Goal: Task Accomplishment & Management: Use online tool/utility

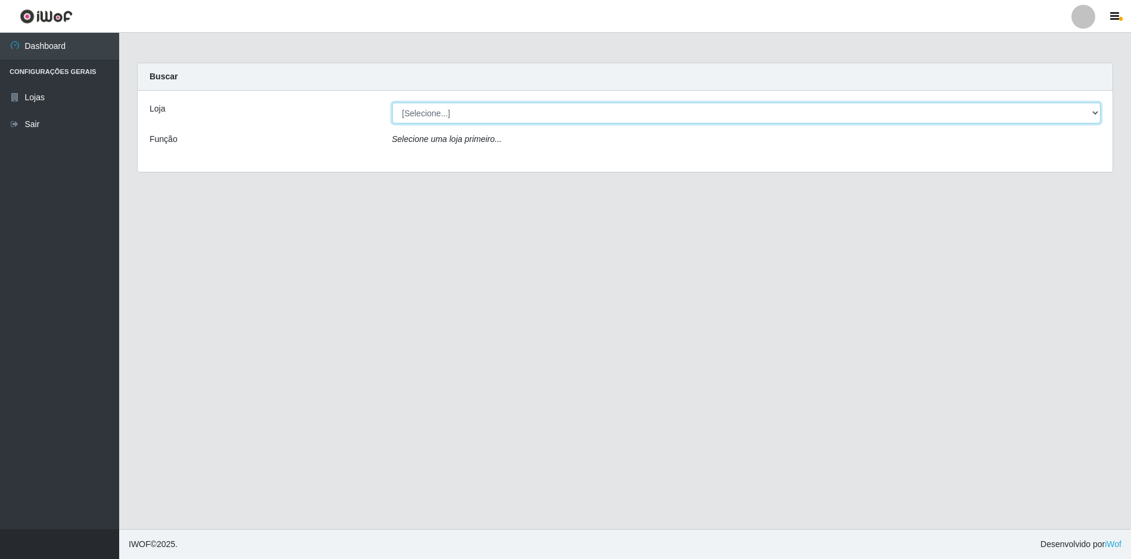
click at [513, 113] on select "[Selecione...] Atacado Vem - [STREET_ADDRESS]" at bounding box center [746, 113] width 709 height 21
select select "449"
click at [392, 103] on select "[Selecione...] Atacado Vem - [STREET_ADDRESS]" at bounding box center [746, 113] width 709 height 21
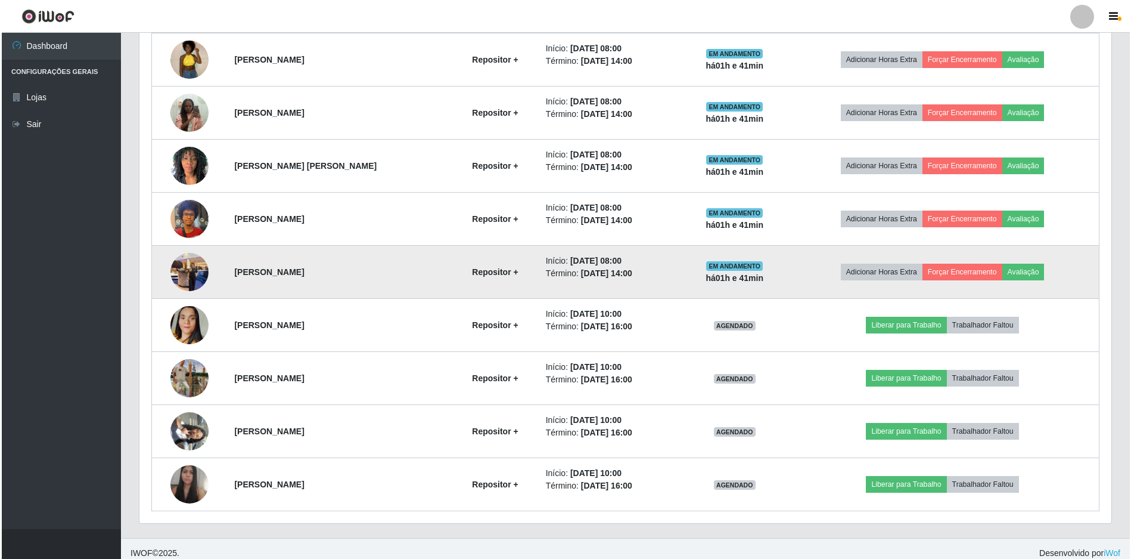
scroll to position [551, 0]
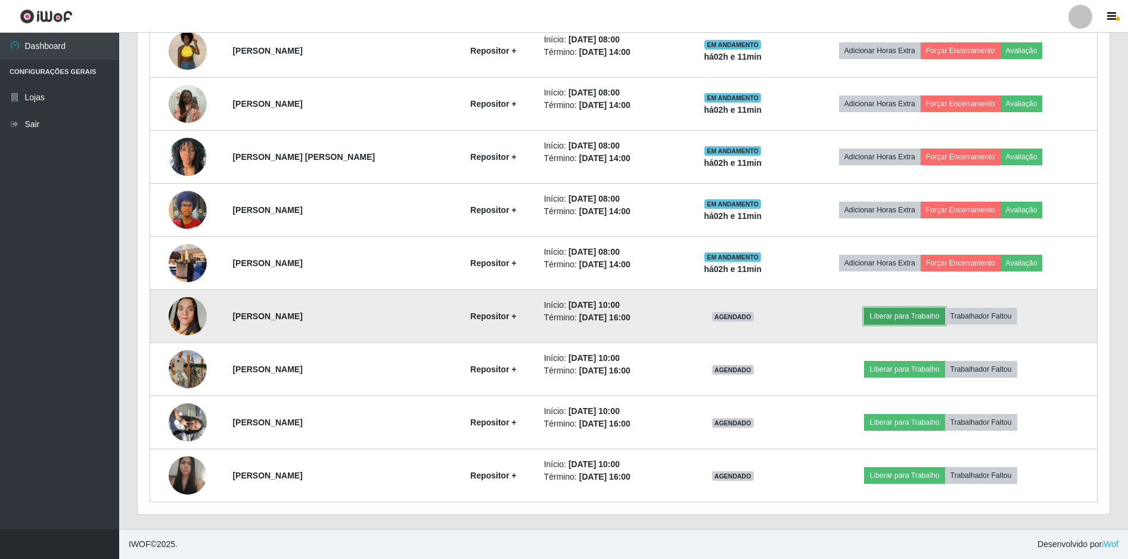
click at [897, 313] on button "Liberar para Trabalho" at bounding box center [904, 316] width 80 height 17
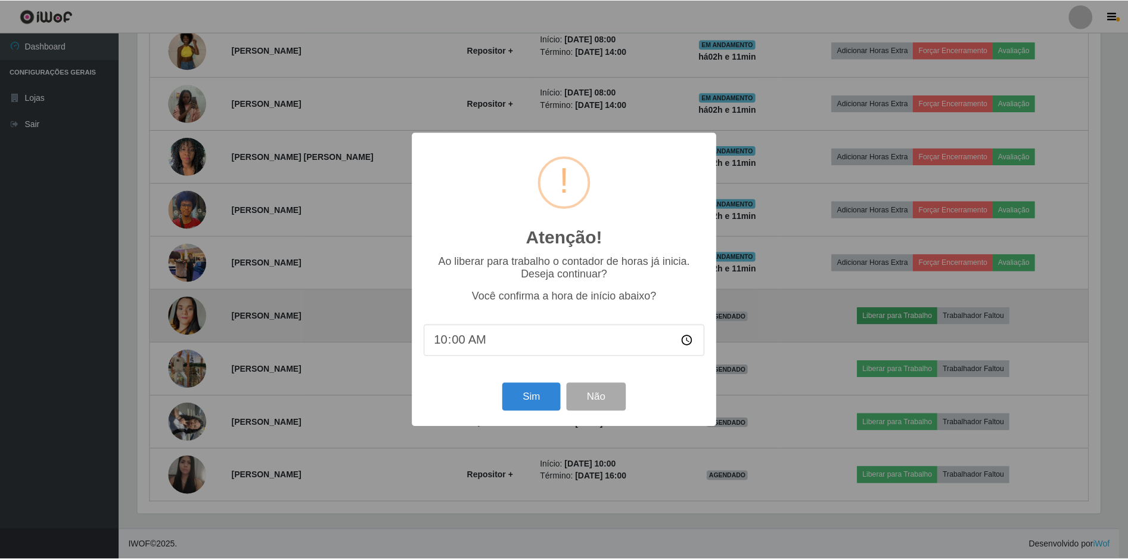
scroll to position [247, 966]
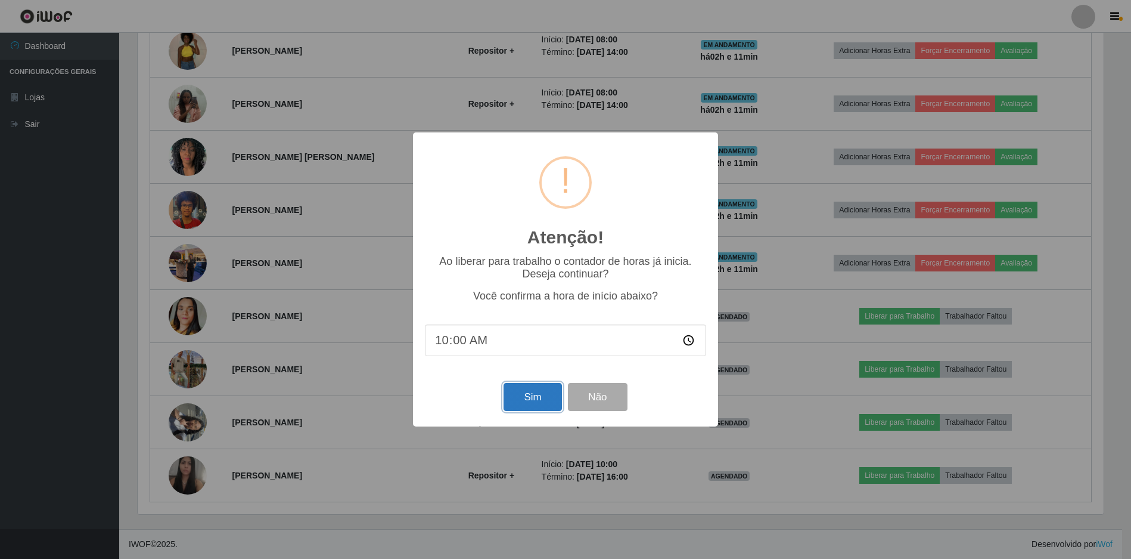
click at [518, 396] on button "Sim" at bounding box center [533, 397] width 58 height 28
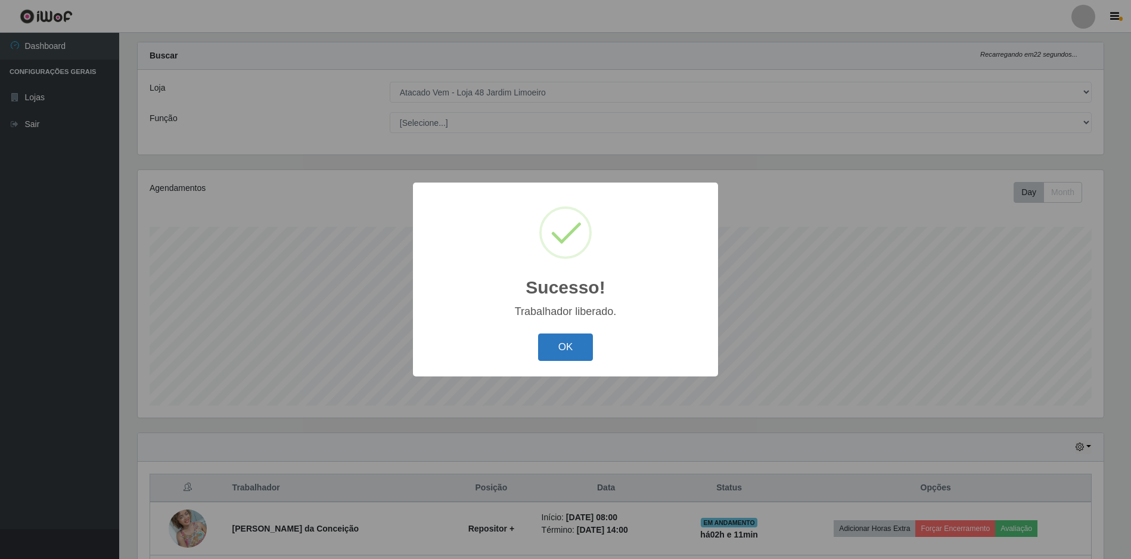
click at [564, 342] on button "OK" at bounding box center [565, 347] width 55 height 28
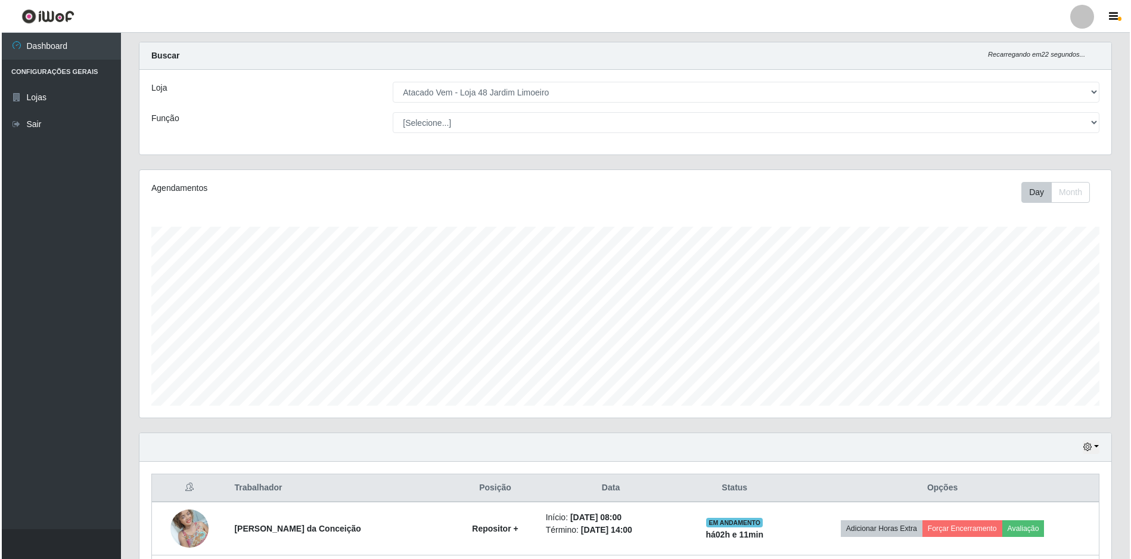
scroll to position [498, 0]
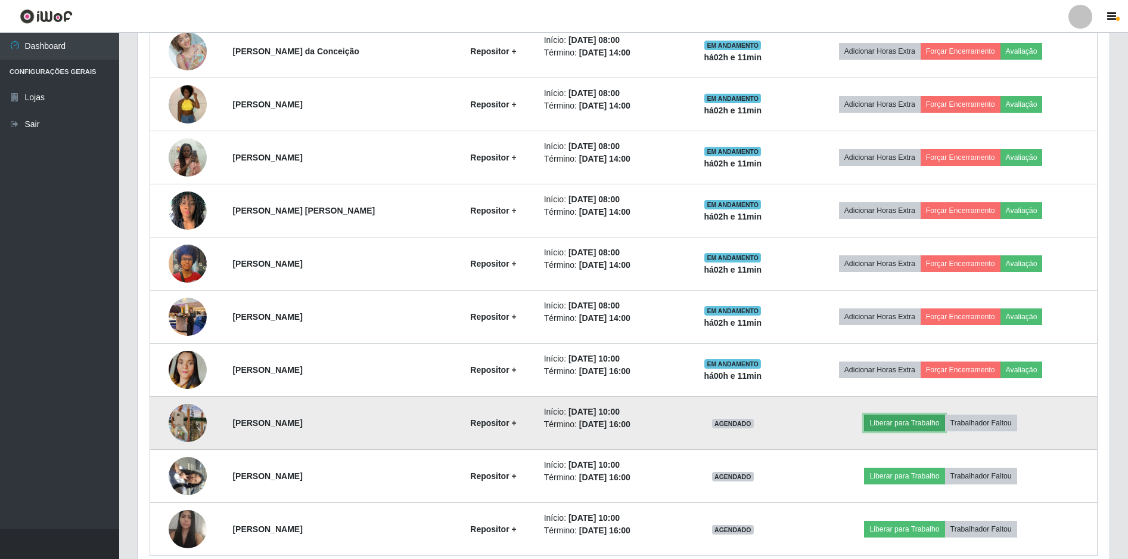
click at [882, 427] on button "Liberar para Trabalho" at bounding box center [904, 422] width 80 height 17
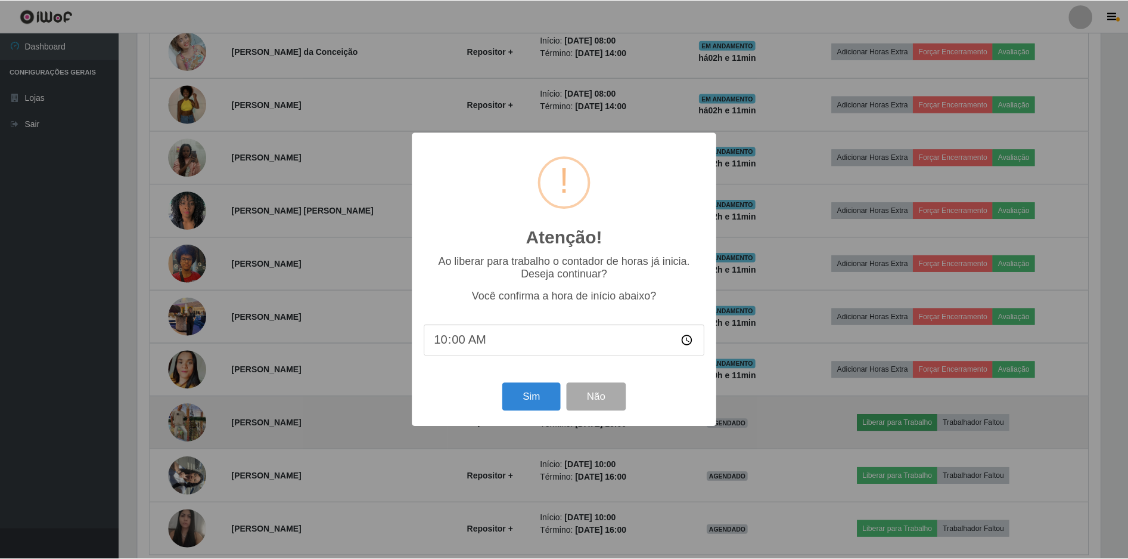
scroll to position [247, 966]
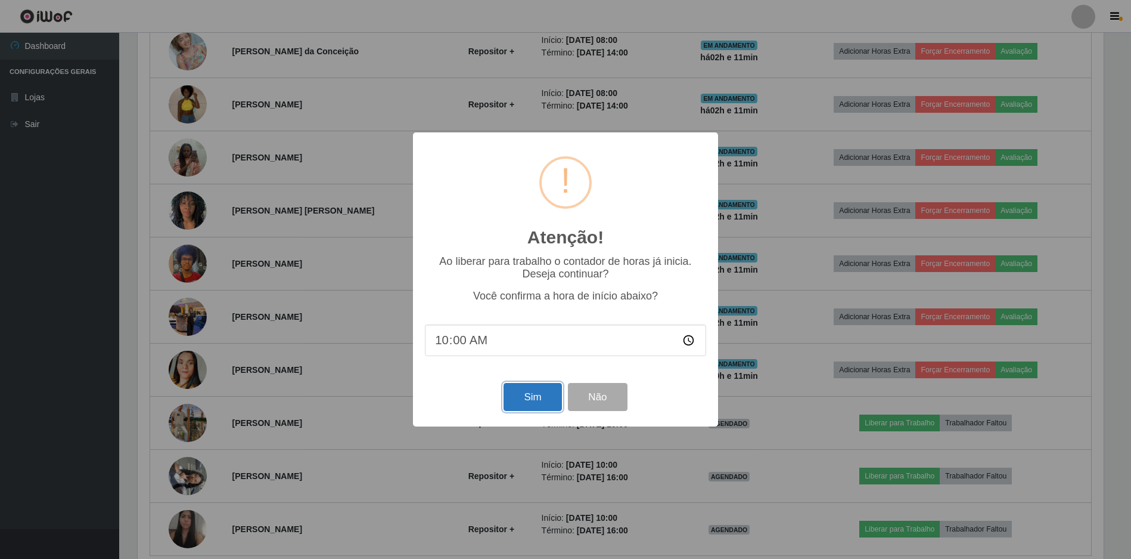
click at [524, 390] on button "Sim" at bounding box center [533, 397] width 58 height 28
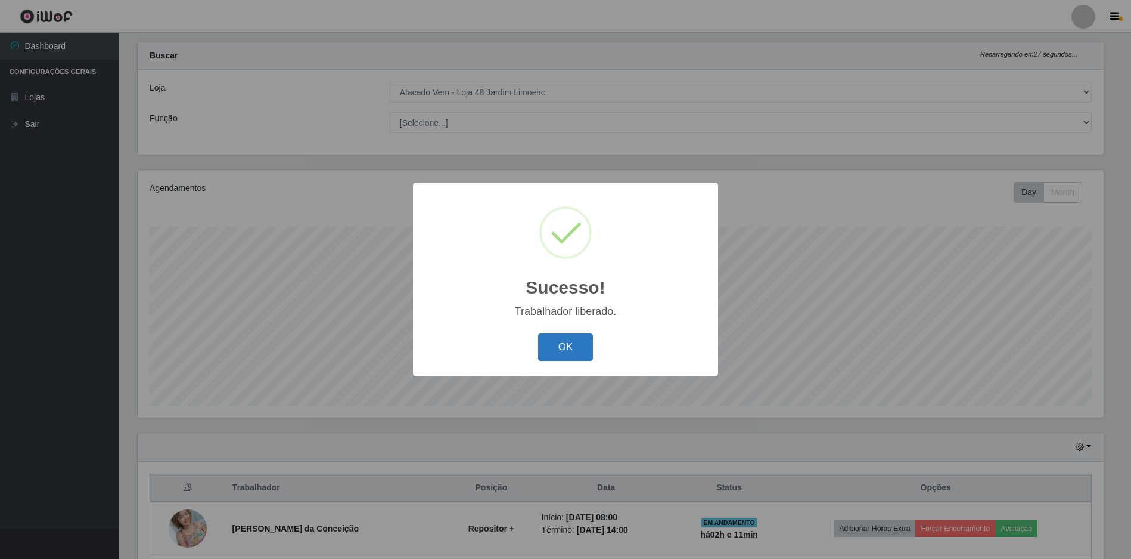
click at [556, 349] on button "OK" at bounding box center [565, 347] width 55 height 28
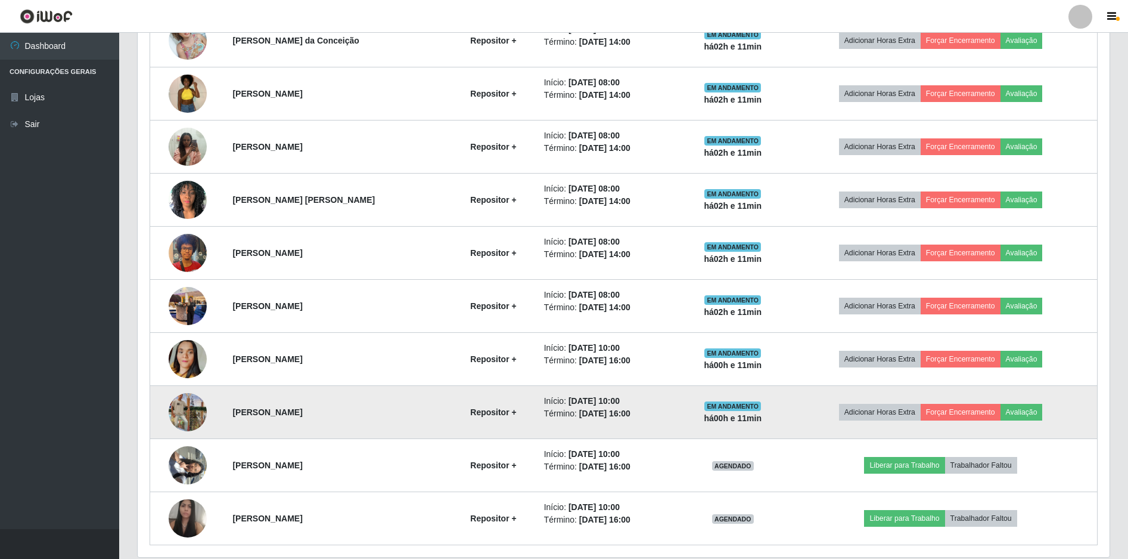
scroll to position [551, 0]
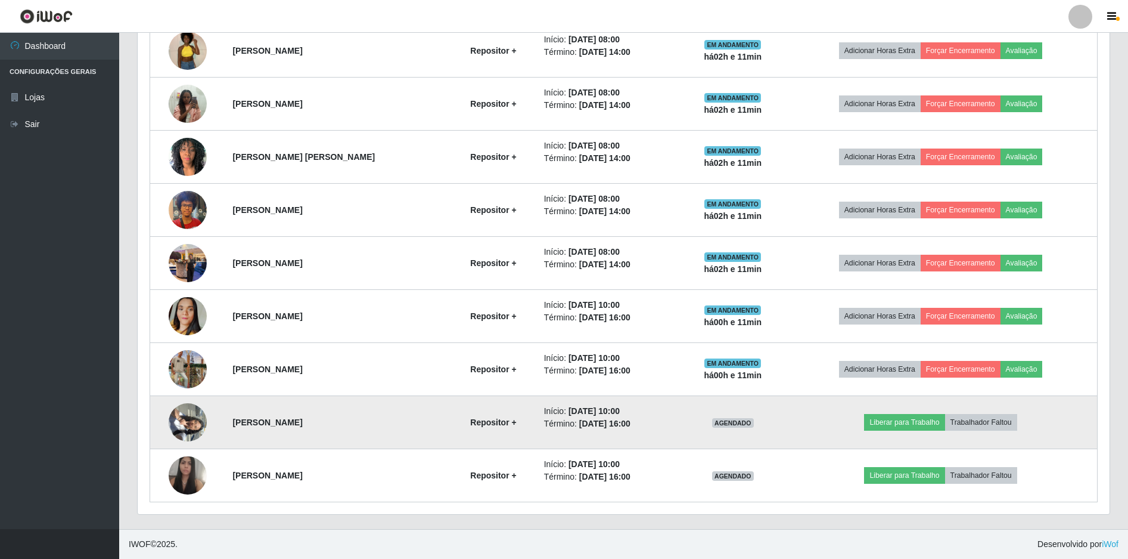
click at [194, 424] on img at bounding box center [188, 421] width 38 height 51
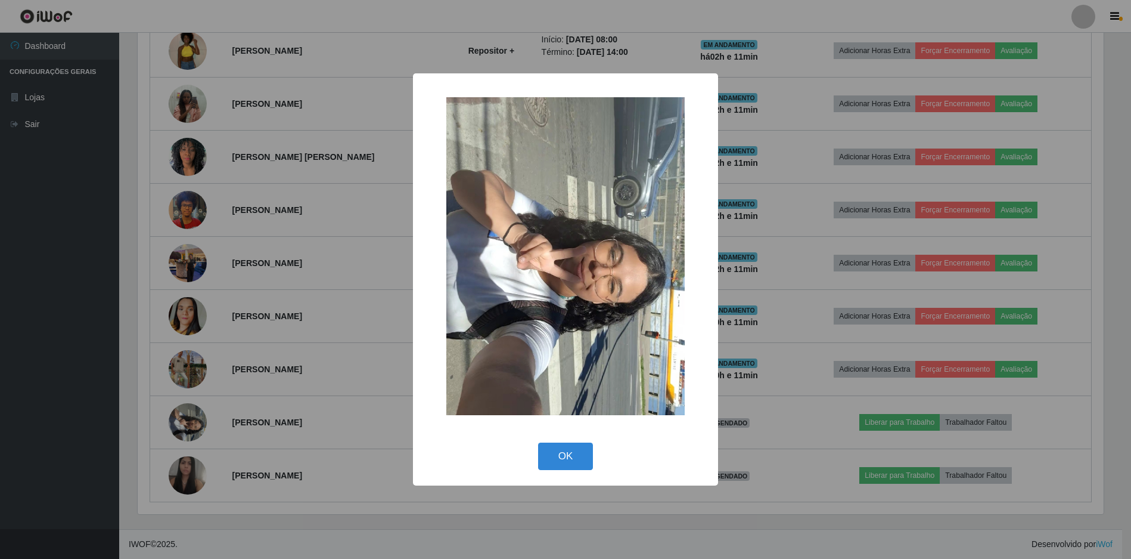
click at [520, 269] on img at bounding box center [565, 256] width 238 height 318
click at [565, 460] on button "OK" at bounding box center [565, 456] width 55 height 28
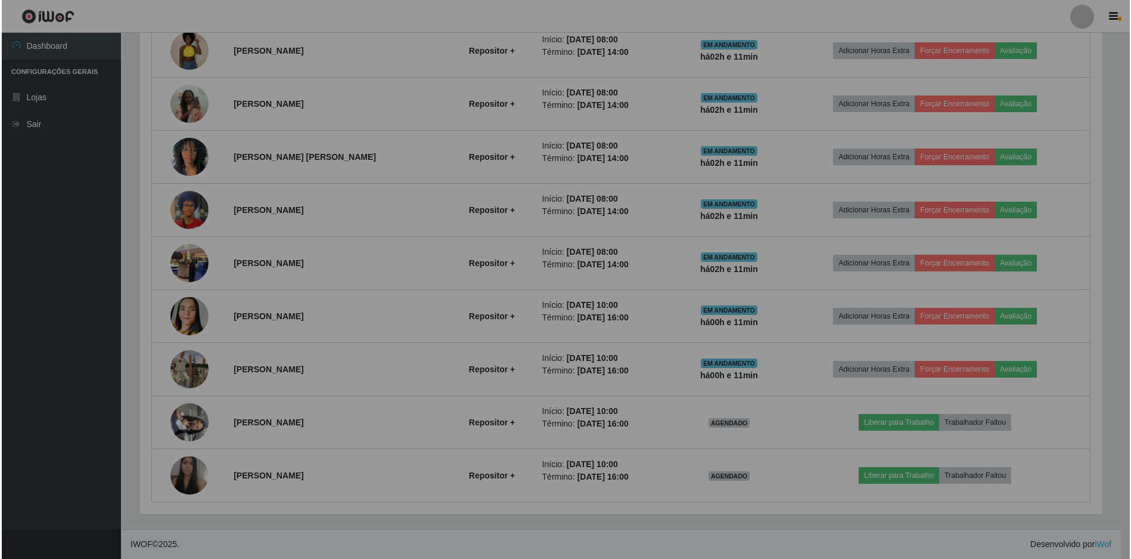
scroll to position [247, 972]
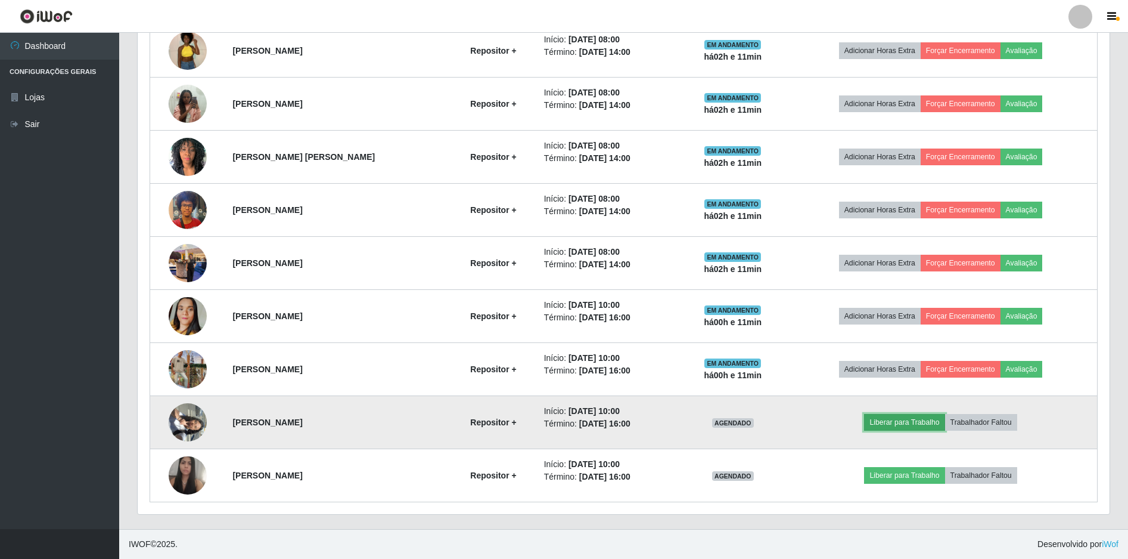
click at [916, 420] on button "Liberar para Trabalho" at bounding box center [904, 422] width 80 height 17
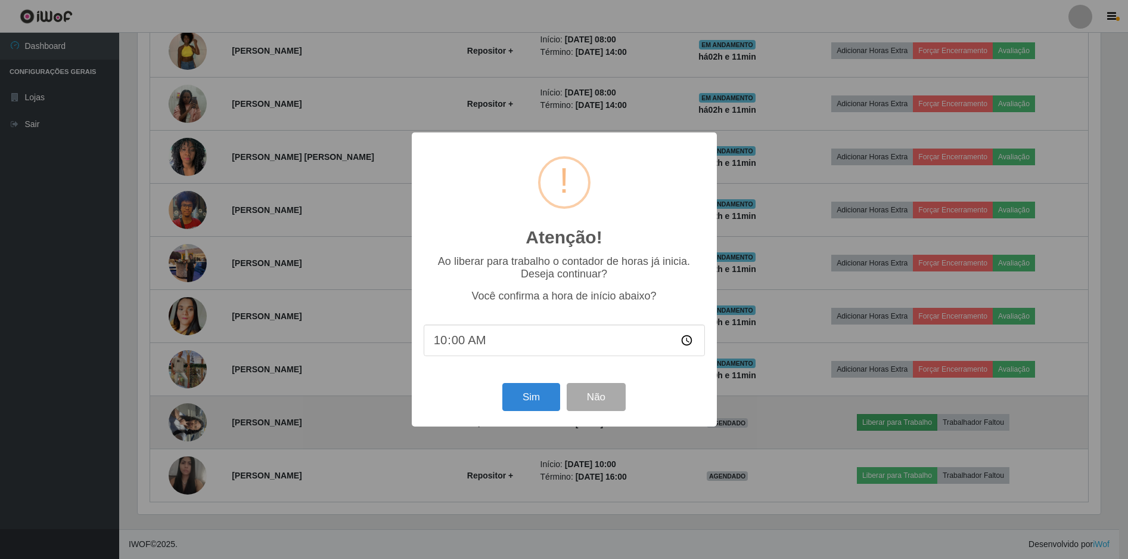
scroll to position [247, 966]
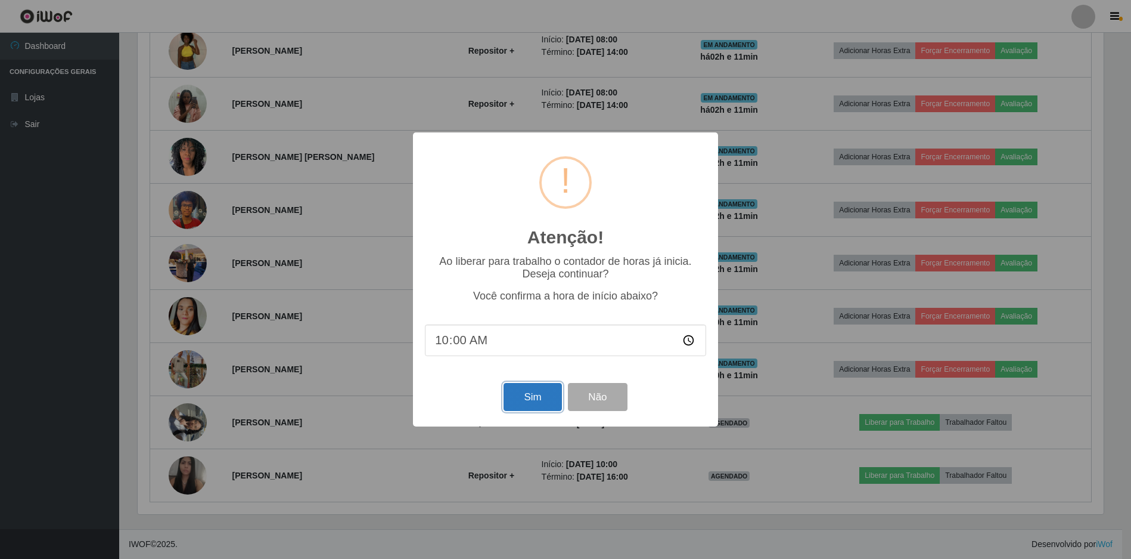
click at [525, 394] on button "Sim" at bounding box center [533, 397] width 58 height 28
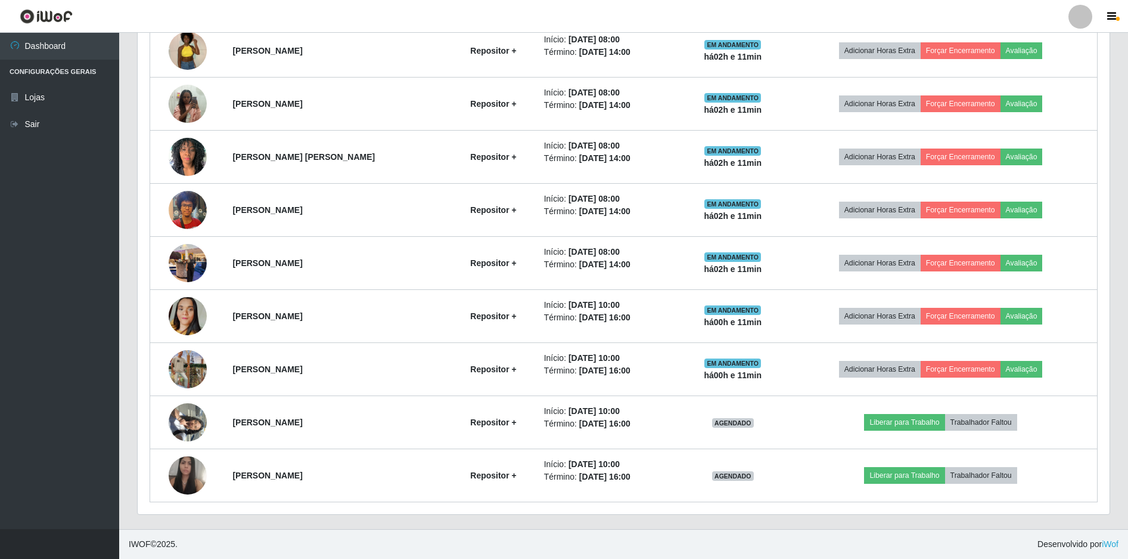
scroll to position [0, 0]
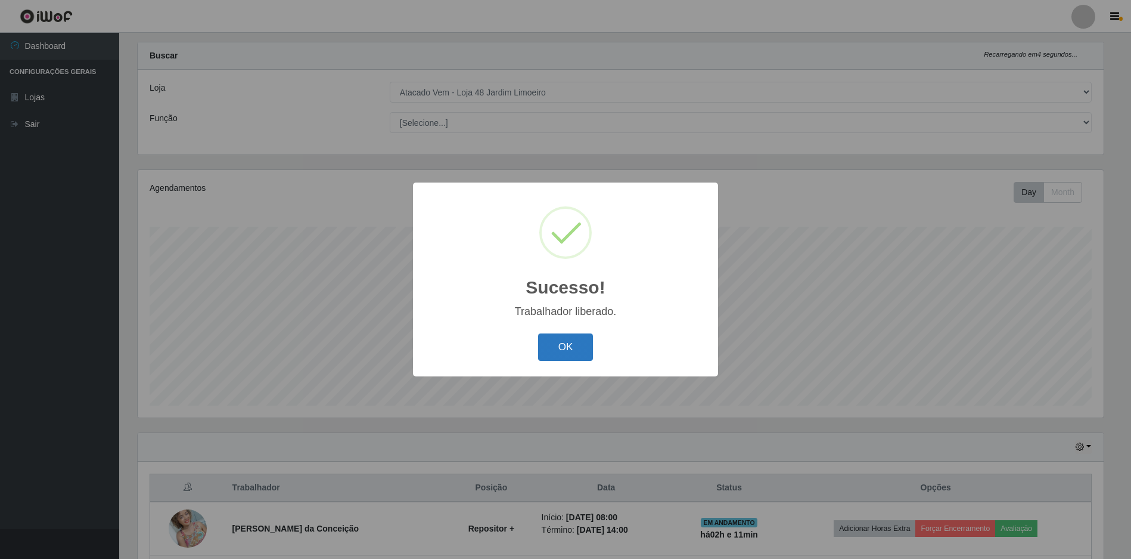
drag, startPoint x: 573, startPoint y: 348, endPoint x: 559, endPoint y: 361, distance: 19.8
click at [572, 348] on button "OK" at bounding box center [565, 347] width 55 height 28
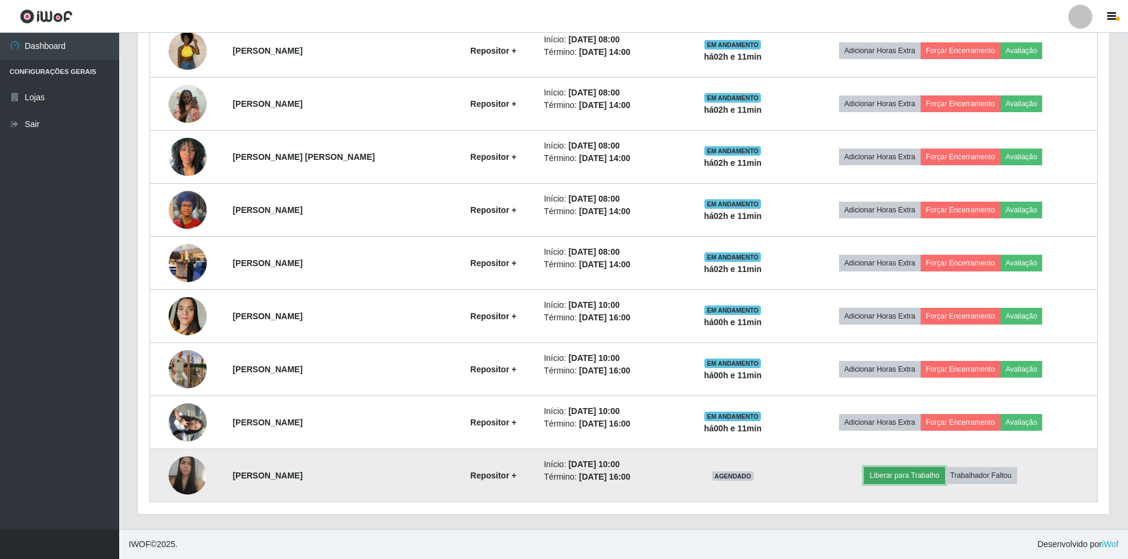
click at [891, 473] on button "Liberar para Trabalho" at bounding box center [904, 475] width 80 height 17
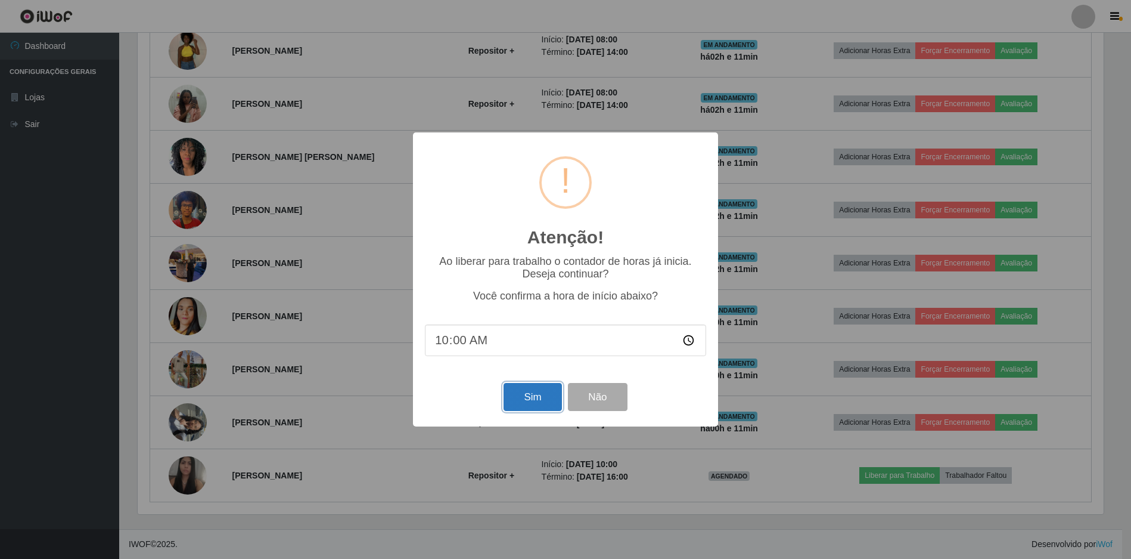
click at [525, 391] on button "Sim" at bounding box center [533, 397] width 58 height 28
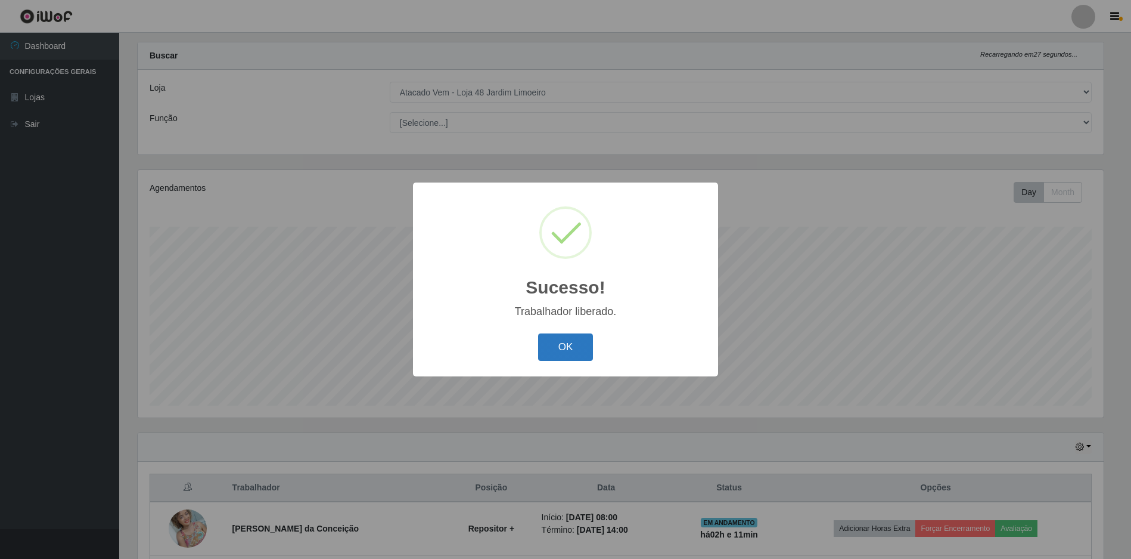
drag, startPoint x: 574, startPoint y: 342, endPoint x: 407, endPoint y: 402, distance: 177.2
click at [573, 343] on button "OK" at bounding box center [565, 347] width 55 height 28
